Goal: Task Accomplishment & Management: Complete application form

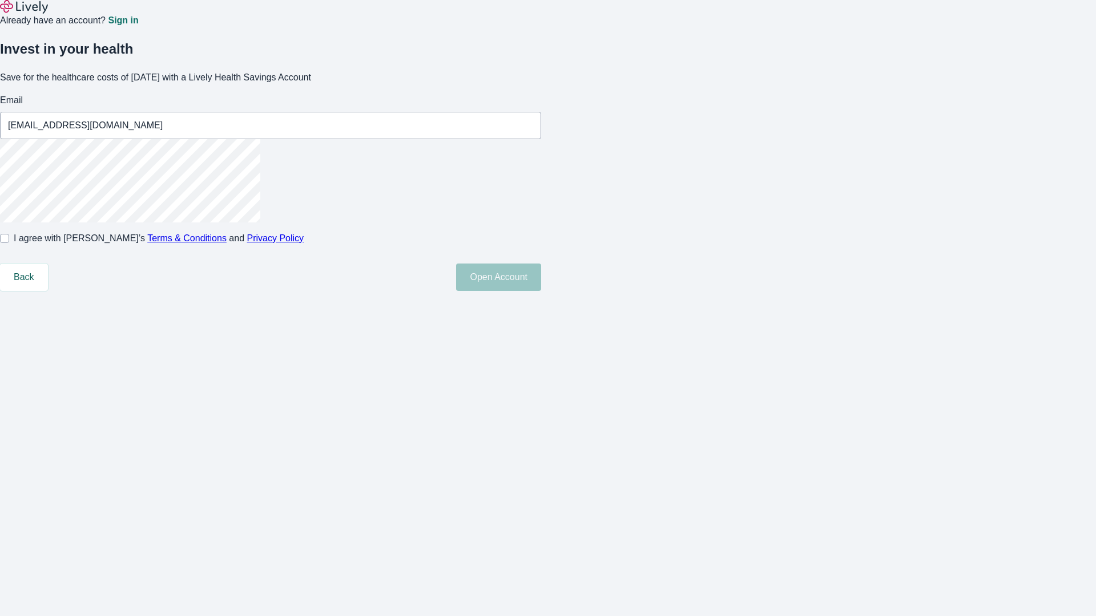
click at [9, 243] on input "I agree with Lively’s Terms & Conditions and Privacy Policy" at bounding box center [4, 238] width 9 height 9
checkbox input "true"
click at [541, 291] on button "Open Account" at bounding box center [498, 277] width 85 height 27
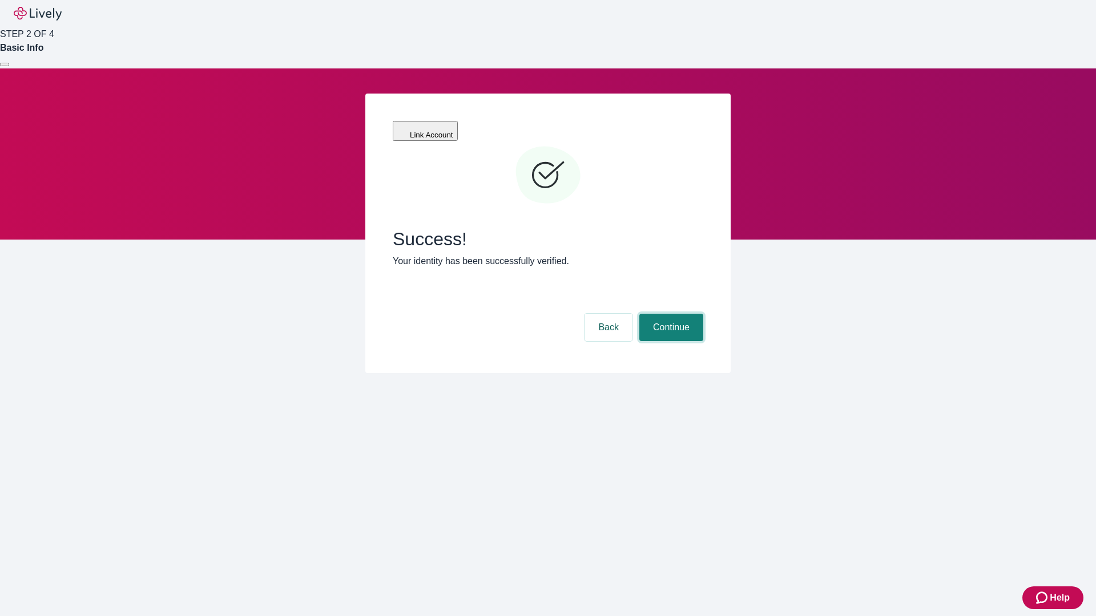
click at [669, 314] on button "Continue" at bounding box center [671, 327] width 64 height 27
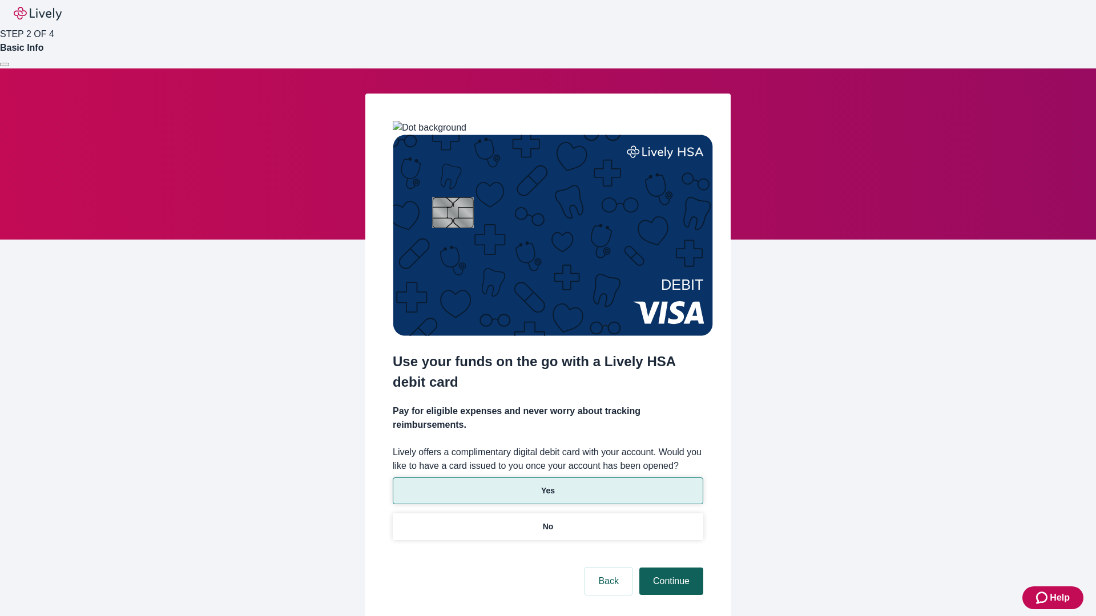
click at [547, 485] on p "Yes" at bounding box center [548, 491] width 14 height 12
click at [669, 568] on button "Continue" at bounding box center [671, 581] width 64 height 27
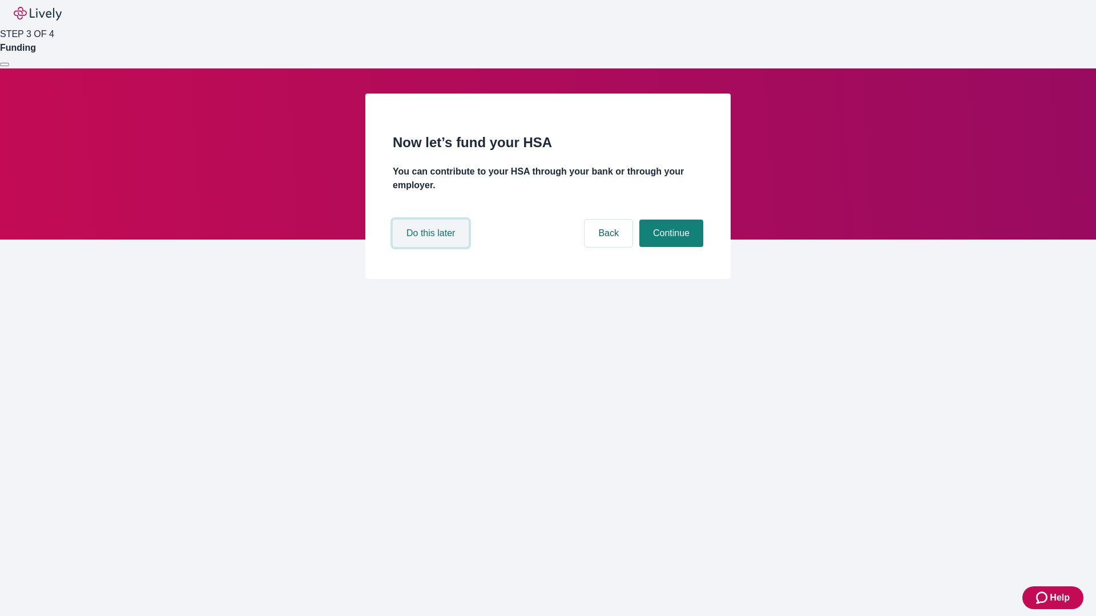
click at [432, 247] on button "Do this later" at bounding box center [431, 233] width 76 height 27
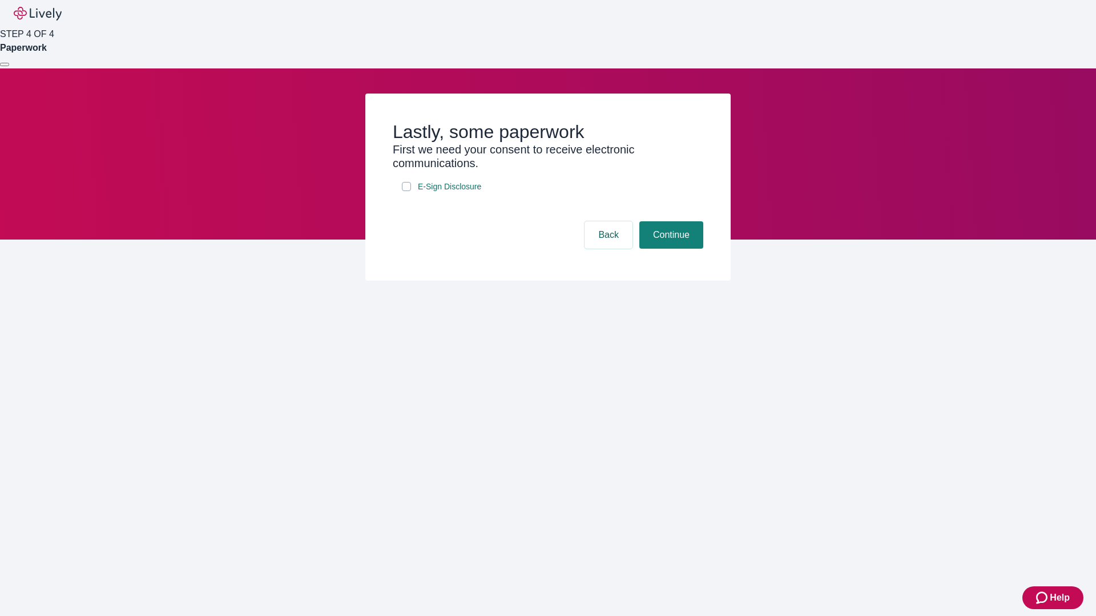
click at [406, 191] on input "E-Sign Disclosure" at bounding box center [406, 186] width 9 height 9
checkbox input "true"
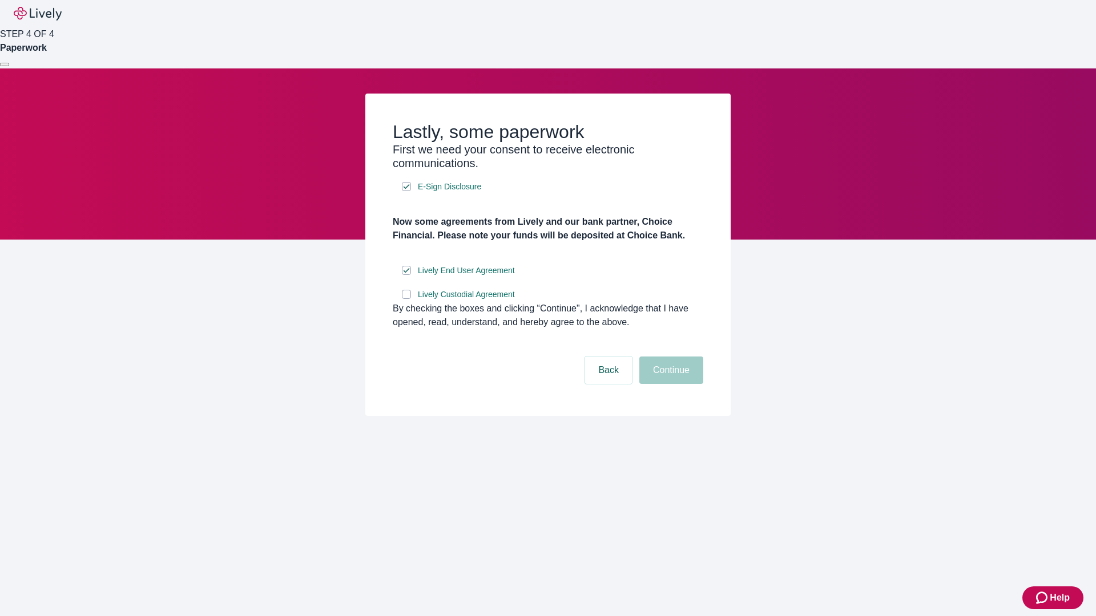
click at [406, 299] on input "Lively Custodial Agreement" at bounding box center [406, 294] width 9 height 9
checkbox input "true"
click at [669, 384] on button "Continue" at bounding box center [671, 370] width 64 height 27
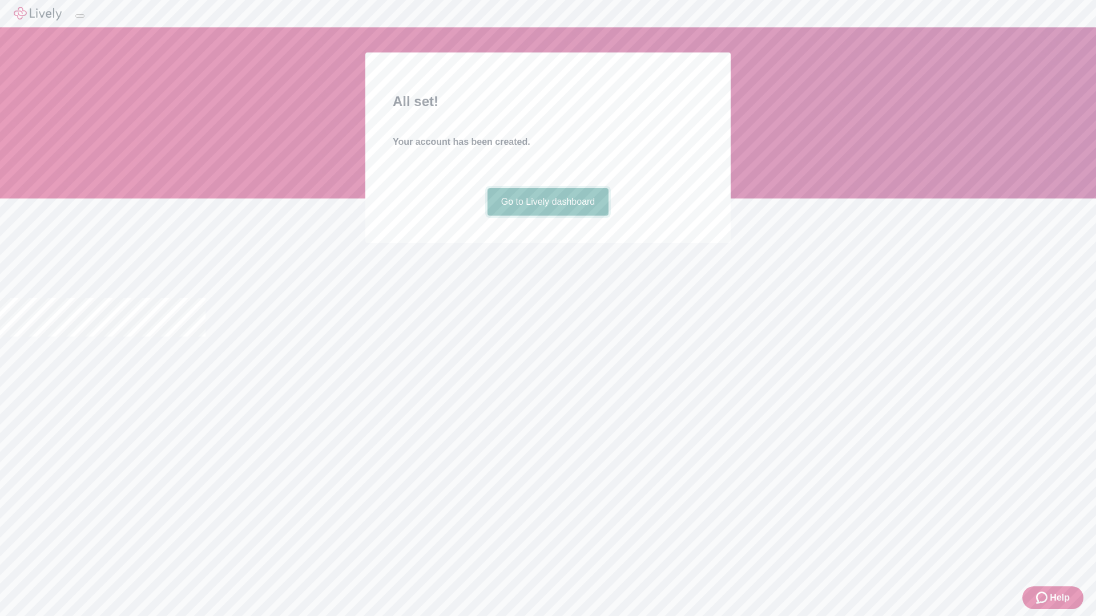
click at [547, 216] on link "Go to Lively dashboard" at bounding box center [548, 201] width 122 height 27
